Goal: Task Accomplishment & Management: Manage account settings

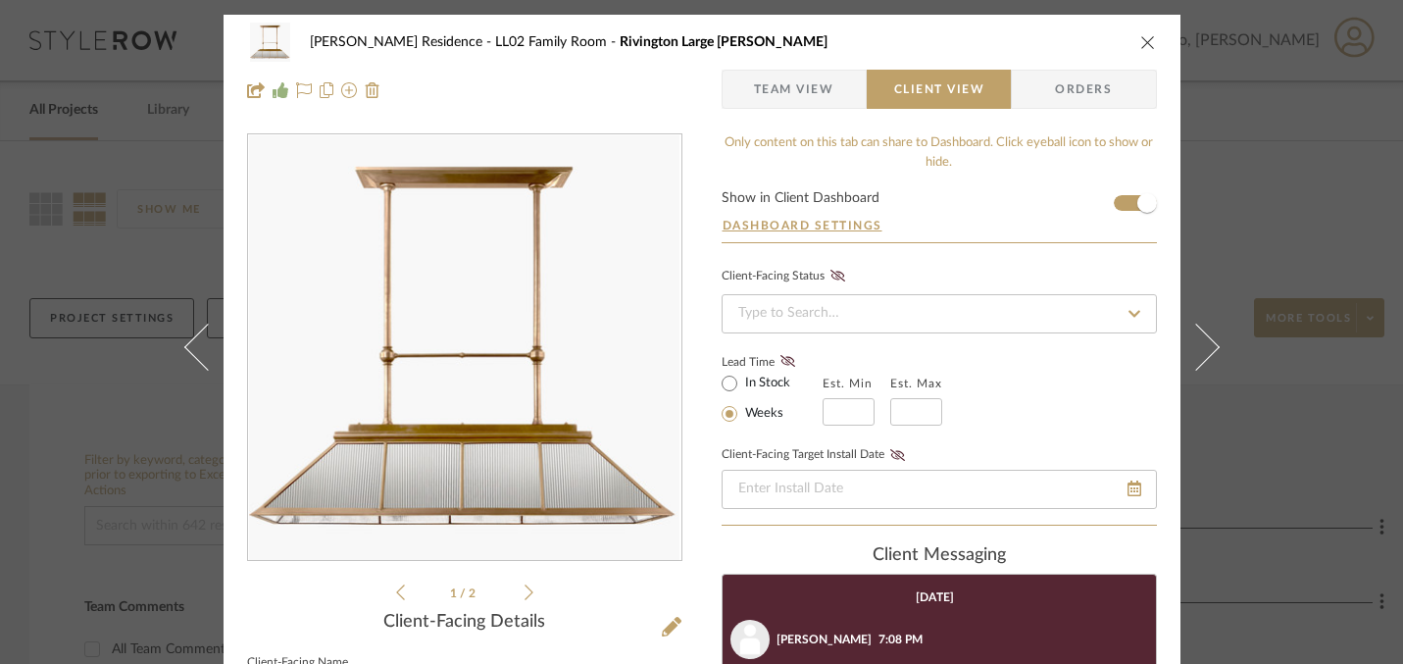
click at [796, 84] on span "Team View" at bounding box center [794, 89] width 80 height 39
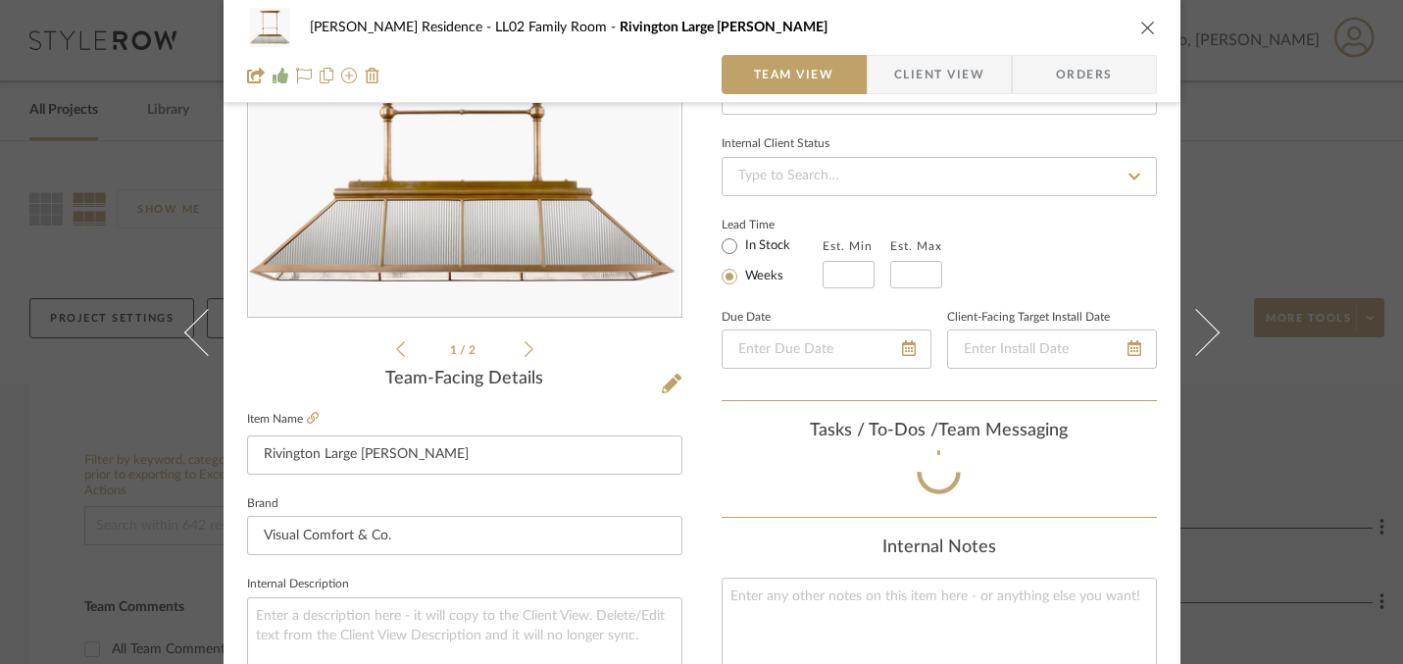
scroll to position [252, 0]
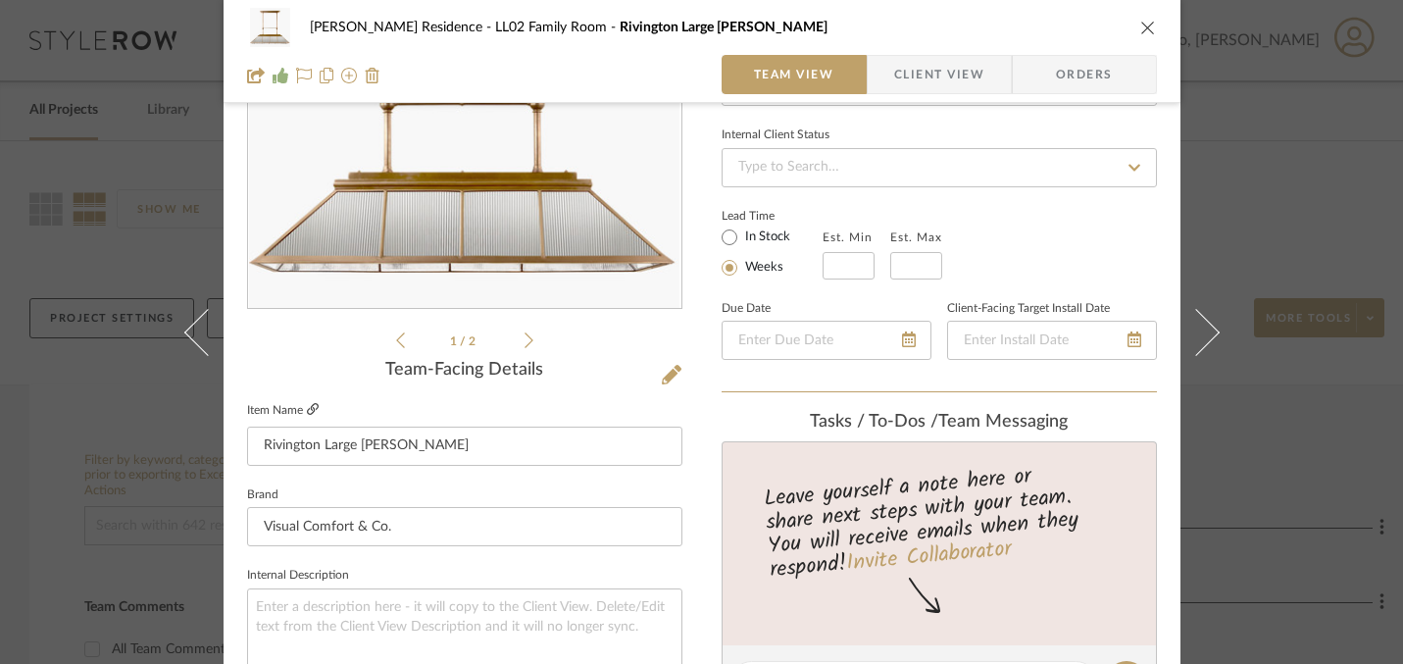
click at [307, 408] on icon at bounding box center [313, 409] width 12 height 12
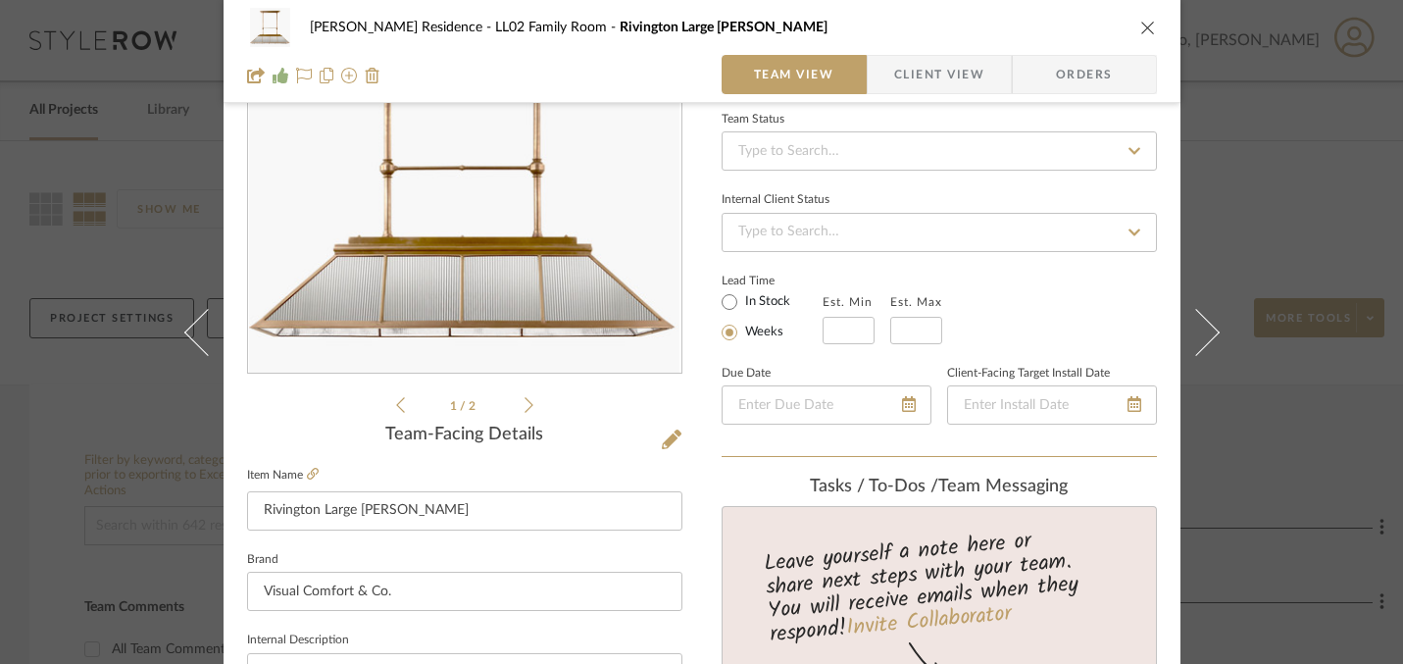
scroll to position [0, 0]
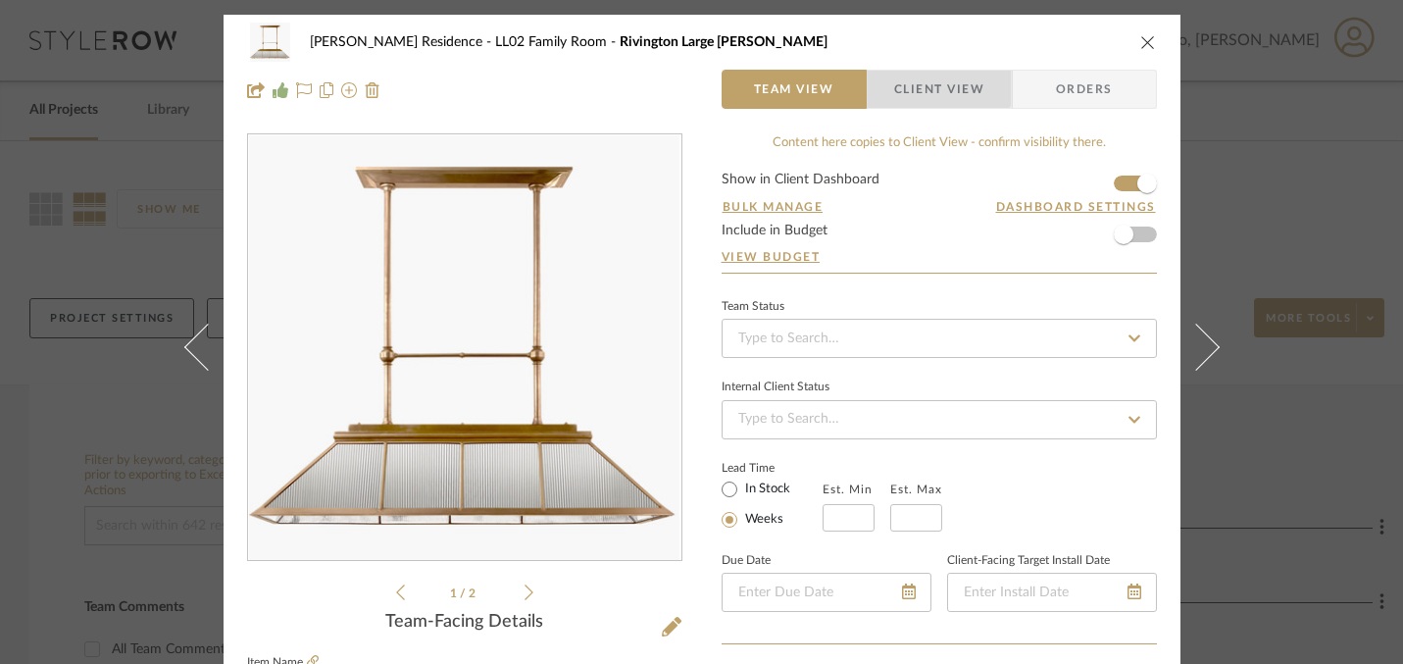
click at [919, 79] on span "Client View" at bounding box center [939, 89] width 90 height 39
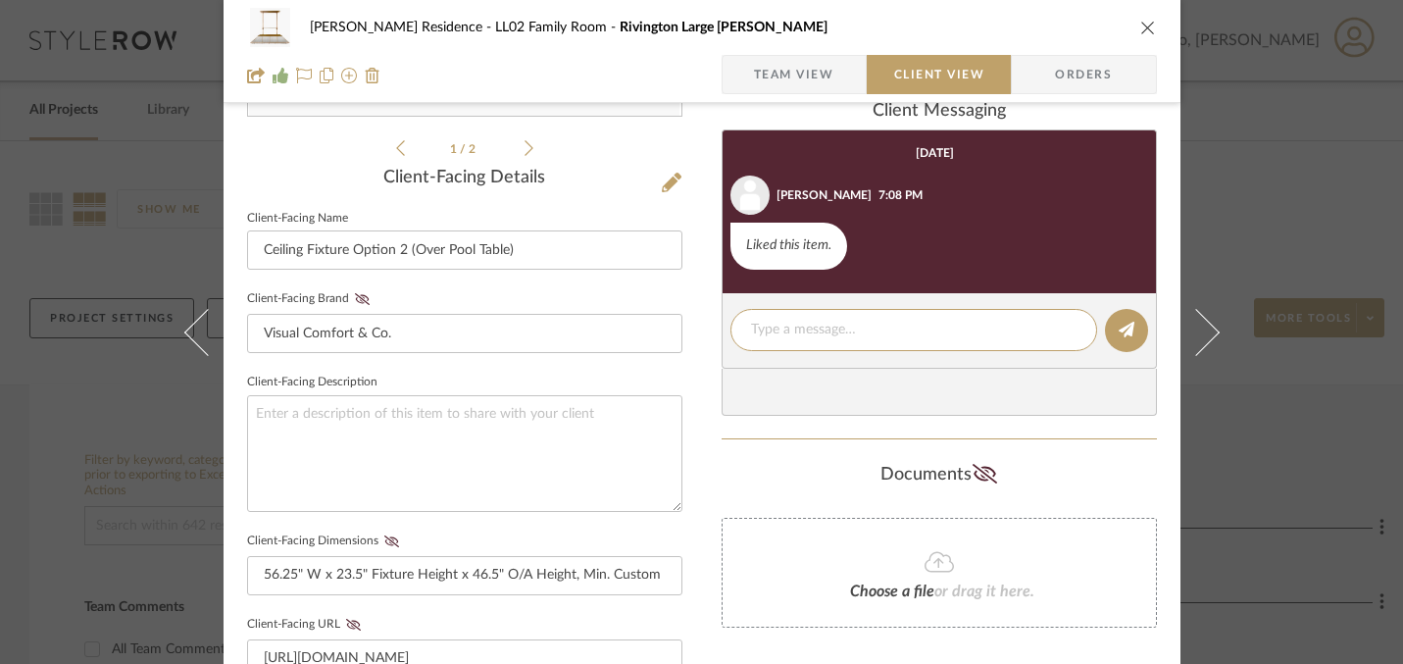
scroll to position [413, 0]
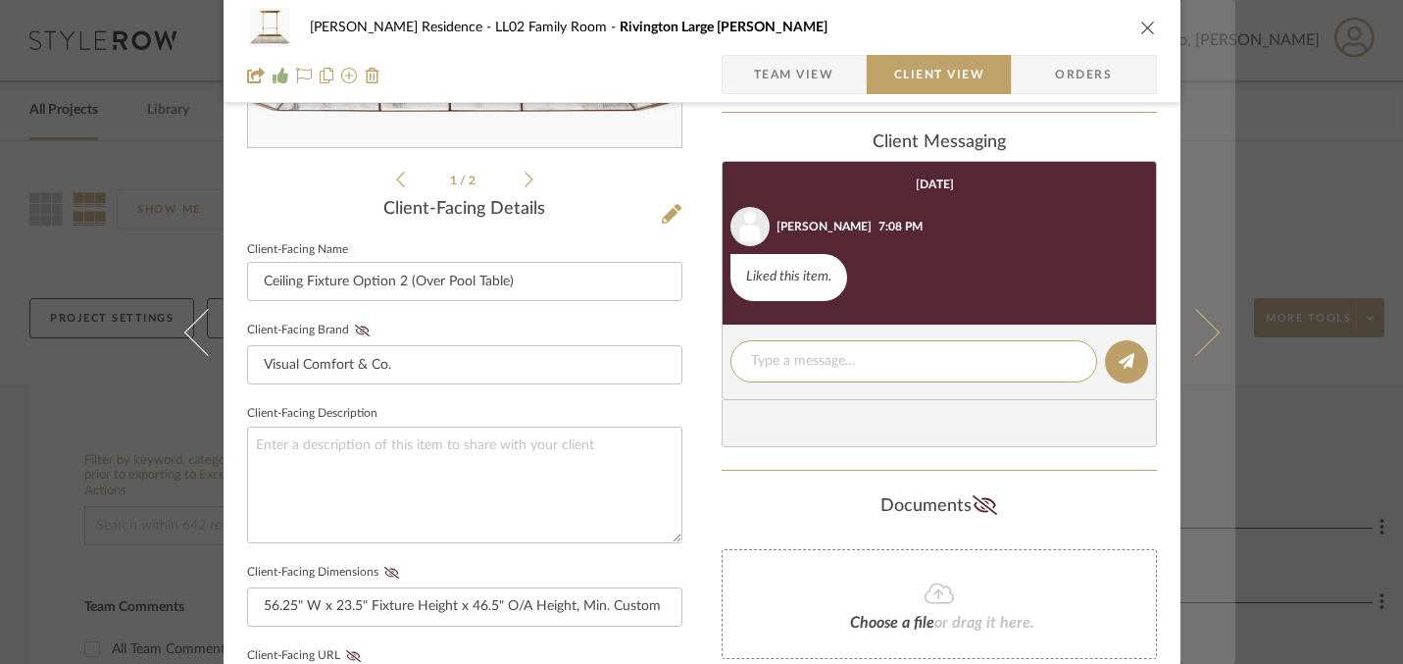
click at [1212, 129] on button at bounding box center [1207, 332] width 55 height 664
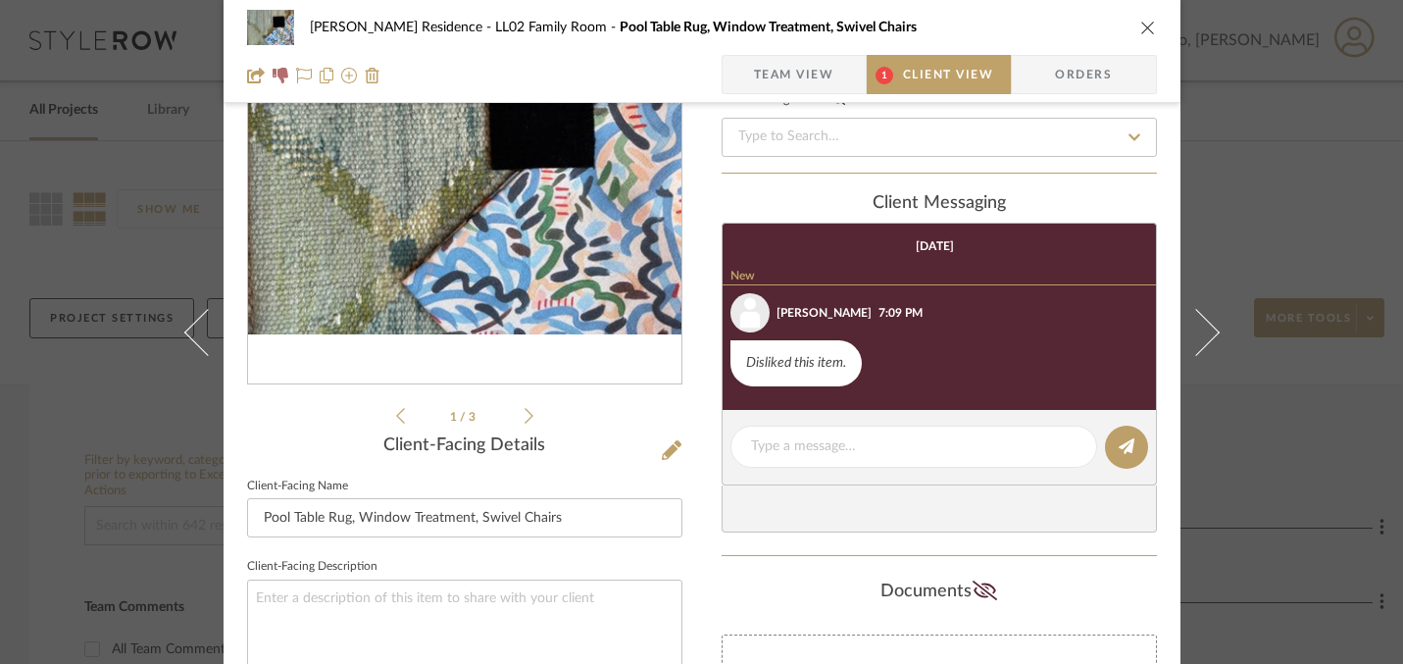
scroll to position [0, 0]
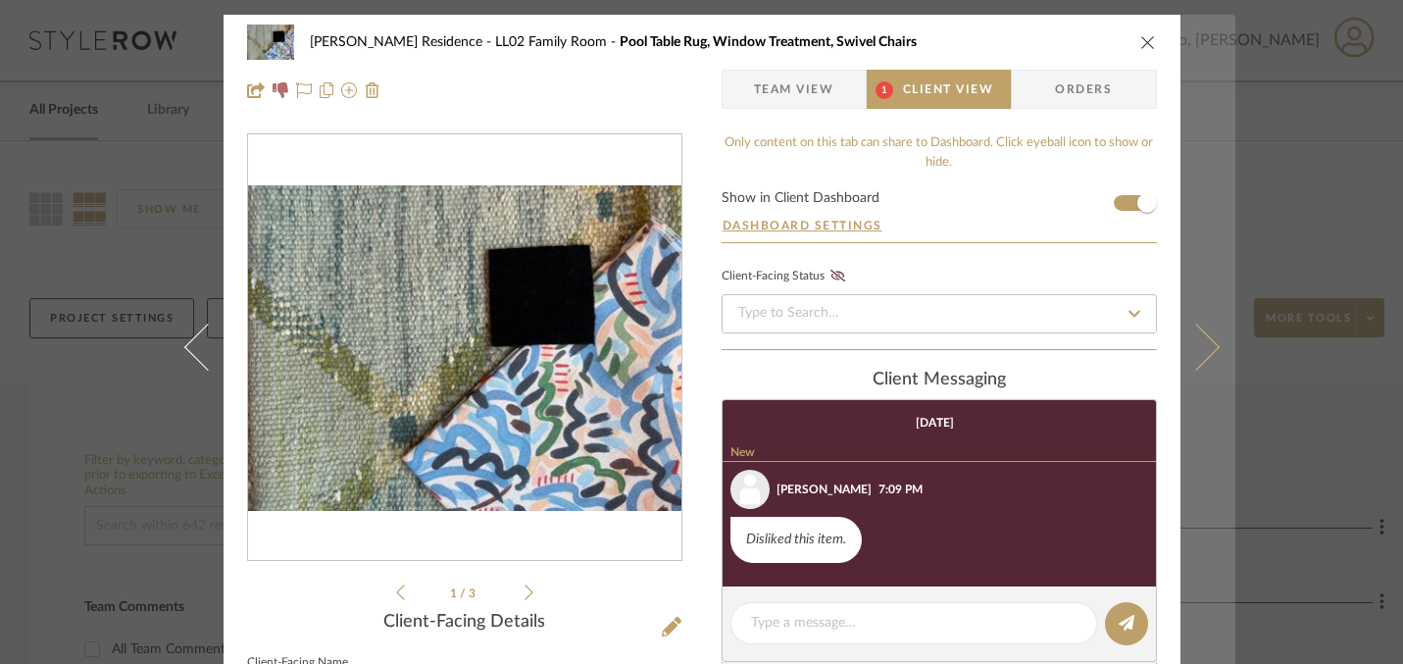
click at [1212, 233] on button at bounding box center [1207, 347] width 55 height 664
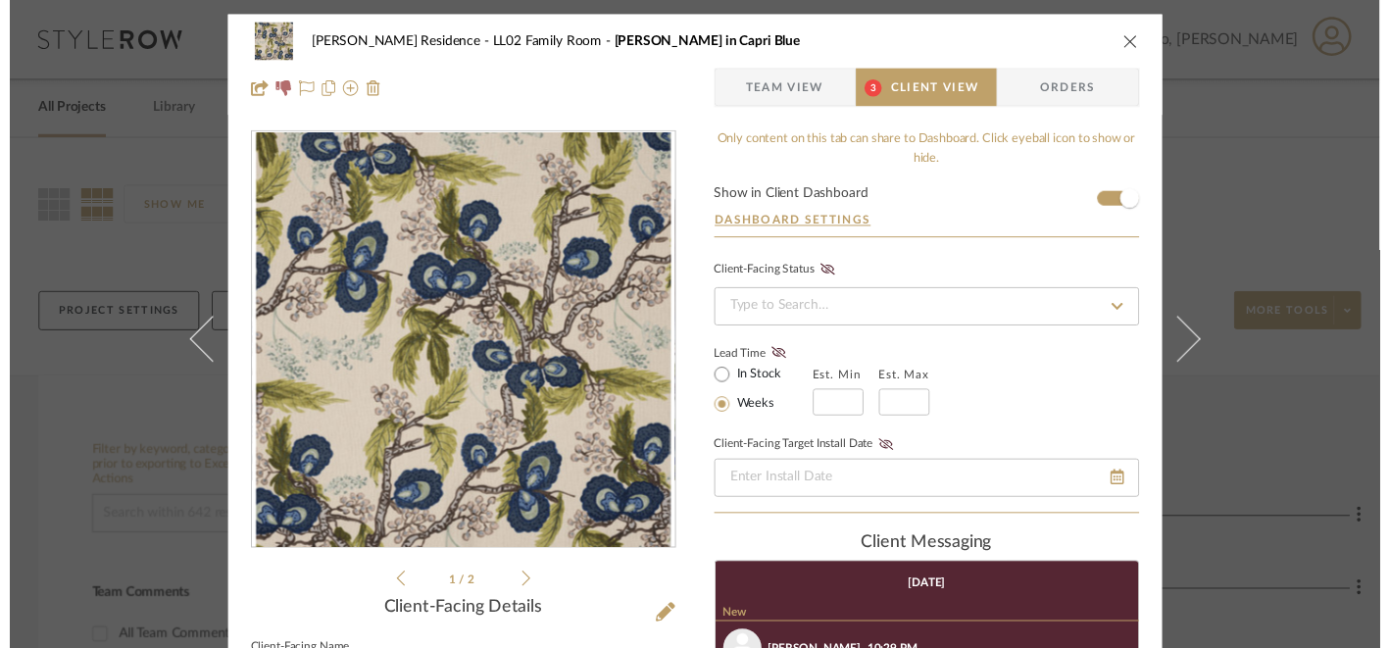
scroll to position [86, 0]
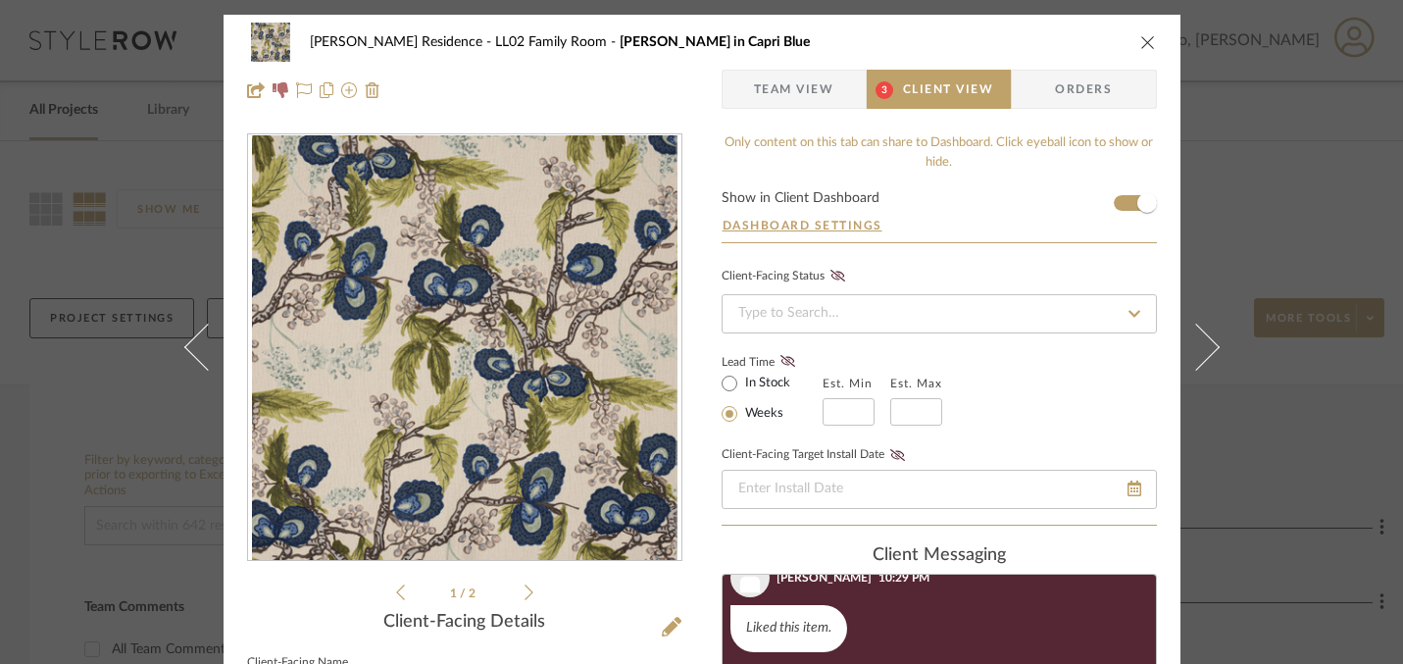
click at [1254, 127] on div "Marupudi Dang Residence LL02 Family Room Kinkead in Capri Blue Team View 3 Clie…" at bounding box center [701, 332] width 1403 height 664
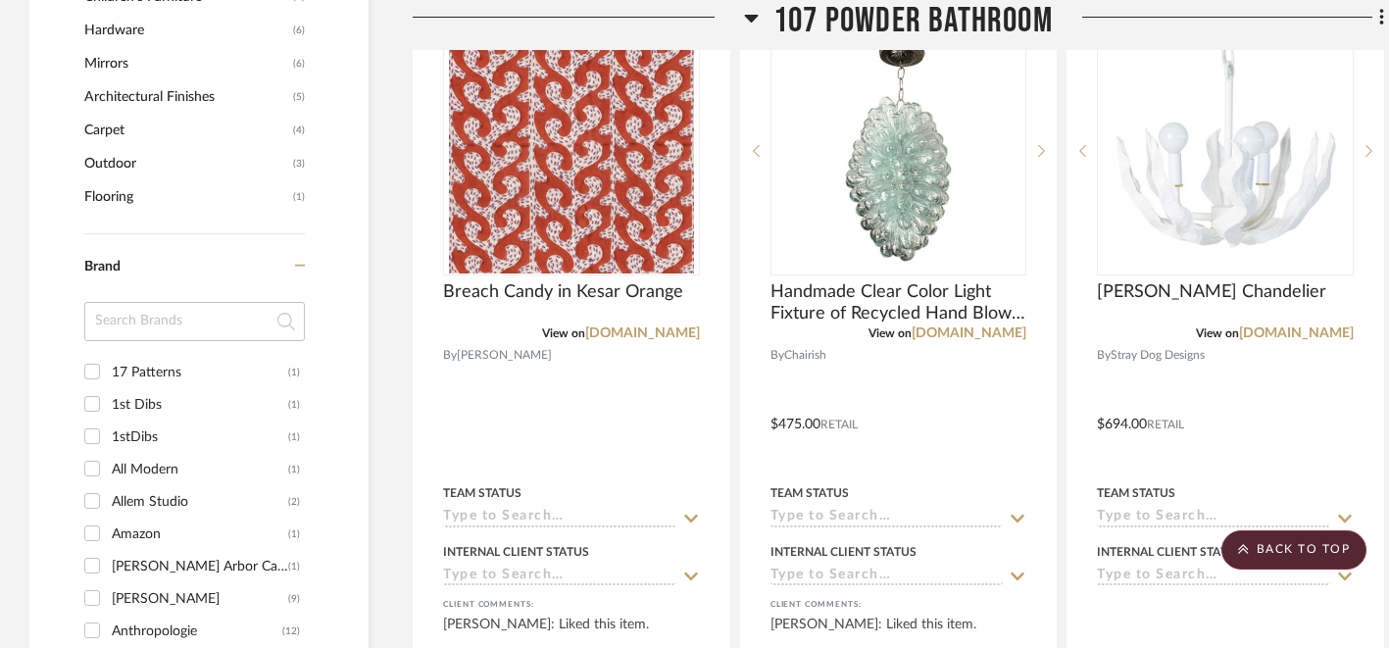
scroll to position [1828, 0]
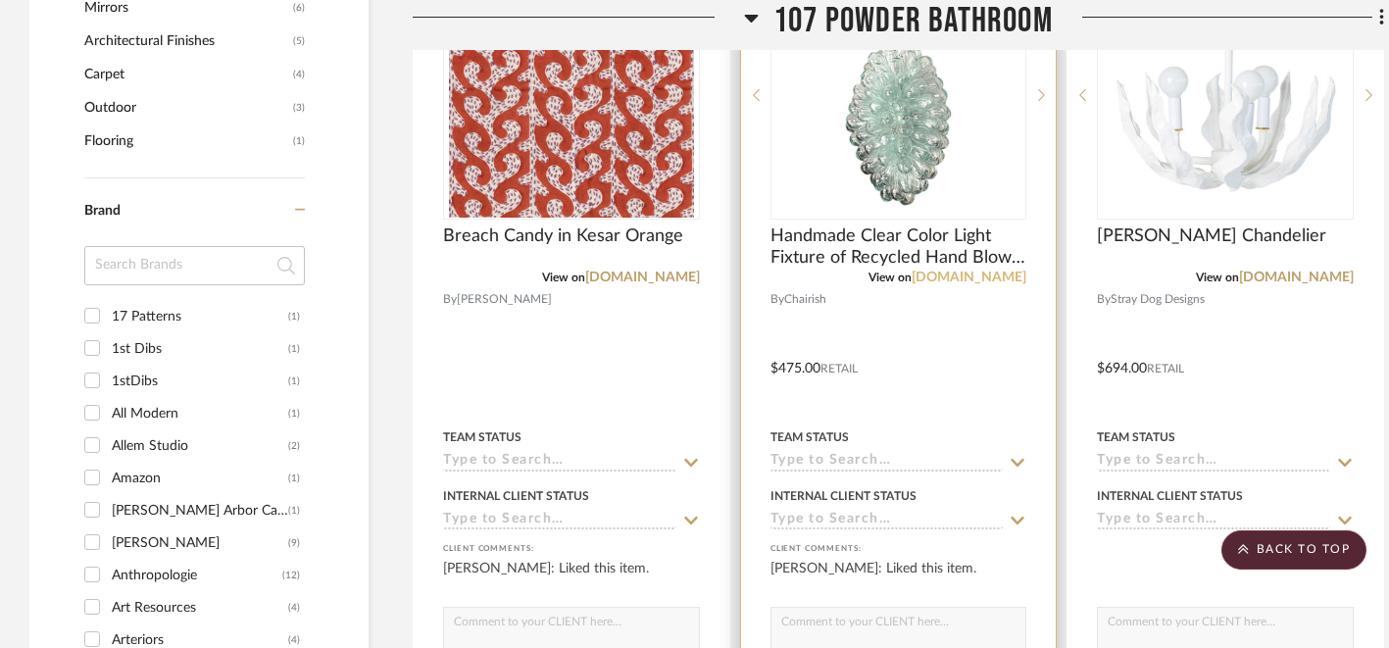
click at [988, 281] on link "chairish.com" at bounding box center [969, 278] width 115 height 14
click at [989, 280] on link "chairish.com" at bounding box center [969, 278] width 115 height 14
